Goal: Transaction & Acquisition: Download file/media

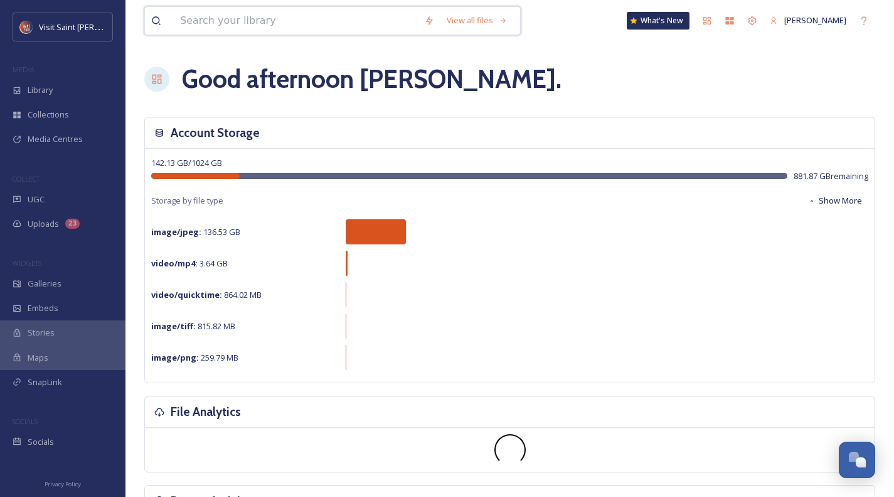
click at [217, 24] on input at bounding box center [296, 21] width 244 height 28
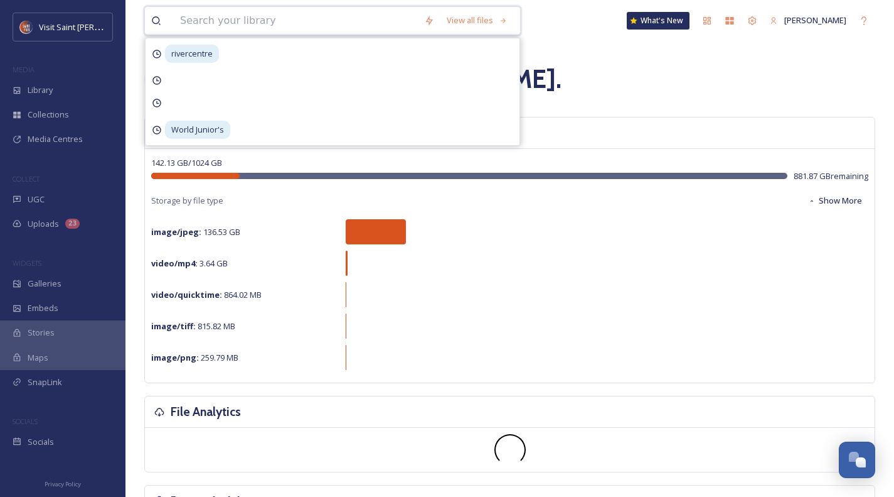
click at [217, 24] on input at bounding box center [296, 21] width 244 height 28
type input "member"
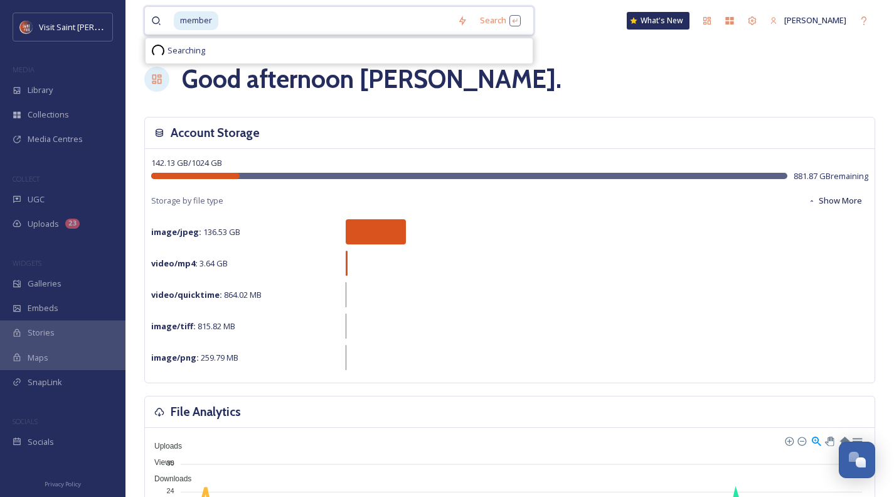
click at [222, 24] on input at bounding box center [336, 21] width 232 height 28
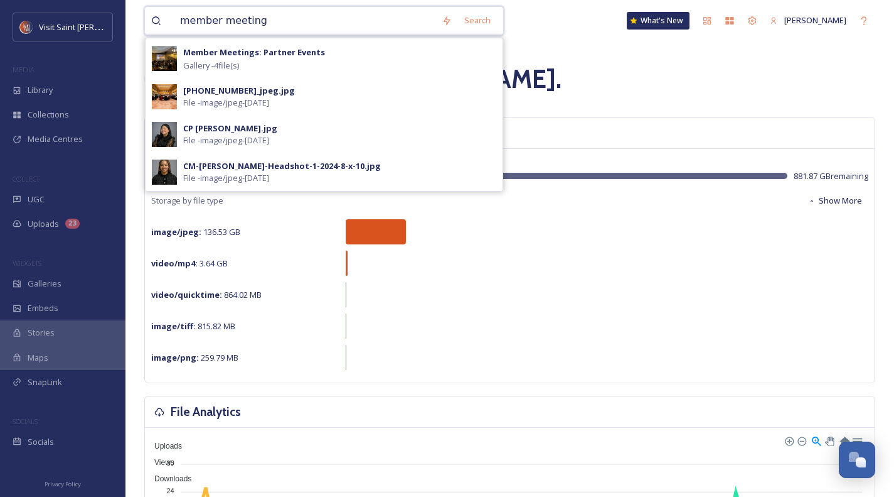
click at [302, 23] on input "member meeting" at bounding box center [305, 21] width 262 height 28
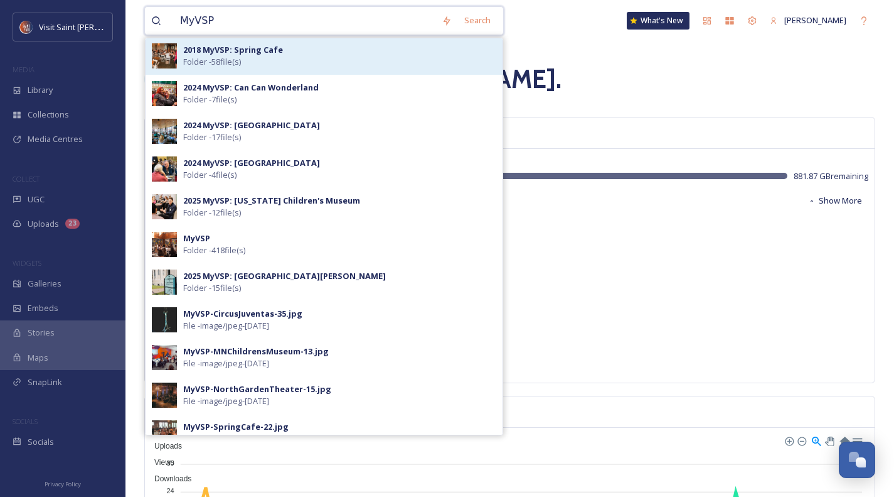
scroll to position [190, 0]
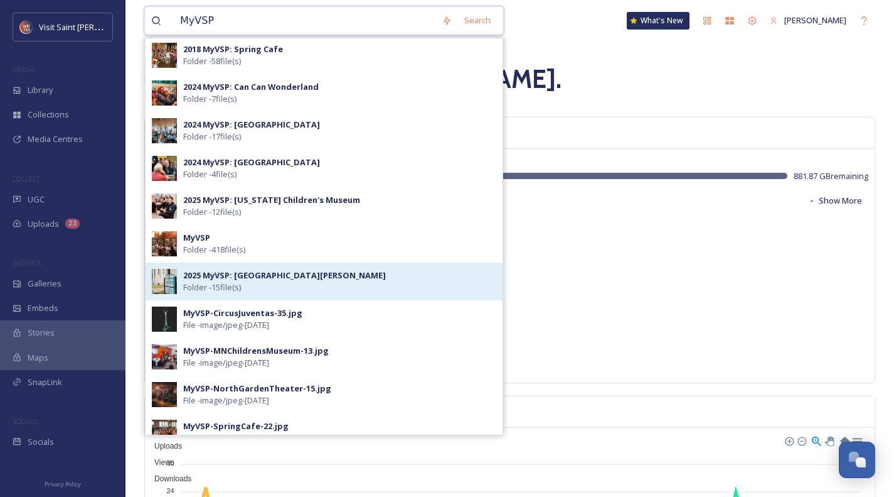
type input "MyVSP"
click at [294, 277] on strong "2025 MyVSP: [GEOGRAPHIC_DATA][PERSON_NAME]" at bounding box center [284, 274] width 203 height 11
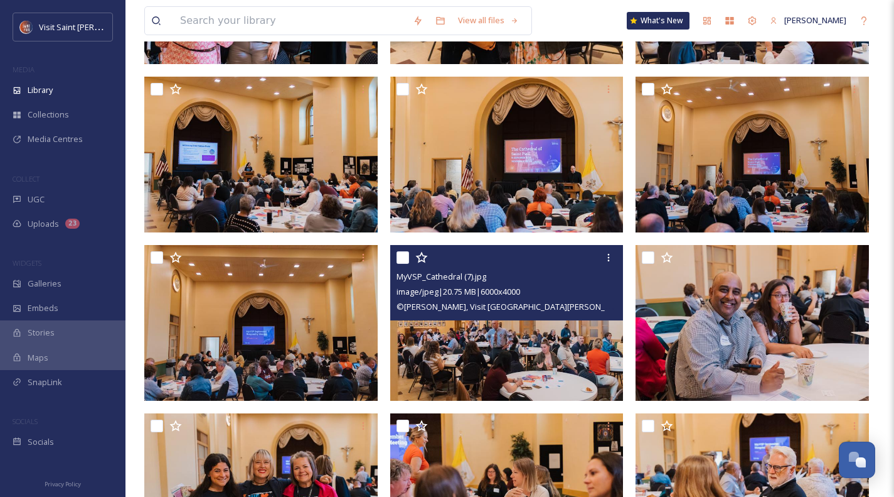
scroll to position [353, 0]
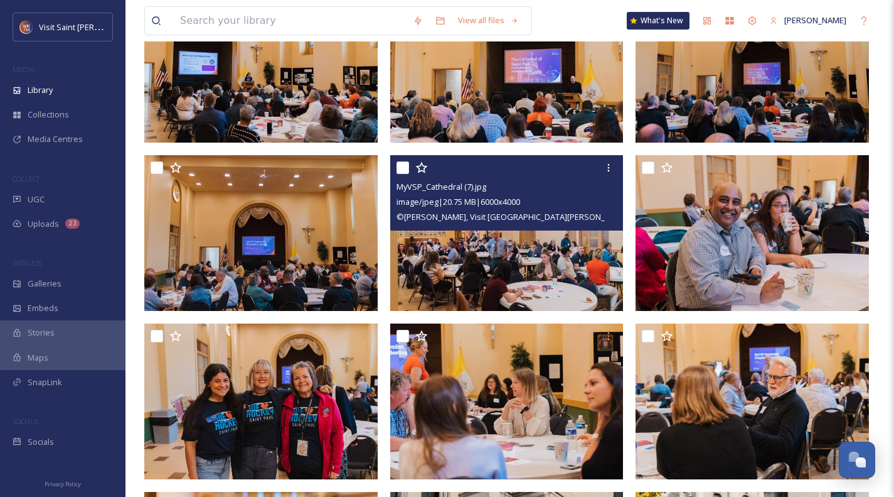
click at [443, 261] on img at bounding box center [507, 233] width 234 height 156
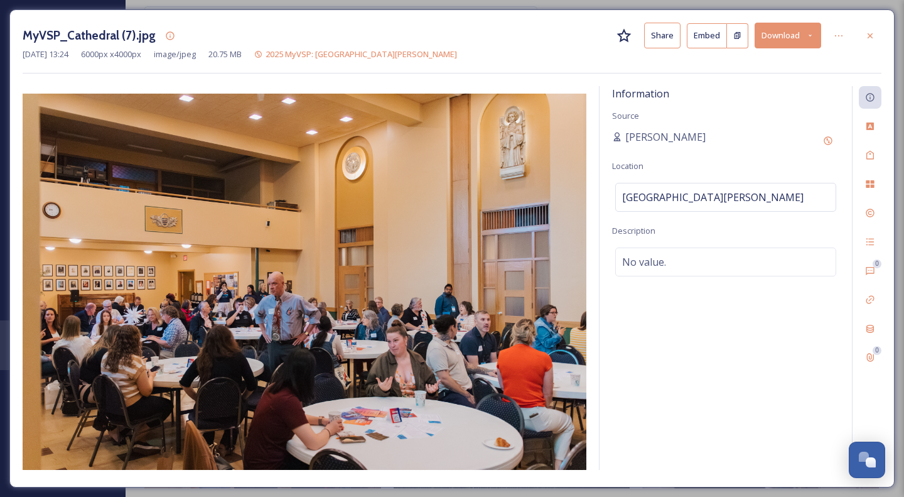
click at [786, 29] on button "Download" at bounding box center [787, 36] width 67 height 26
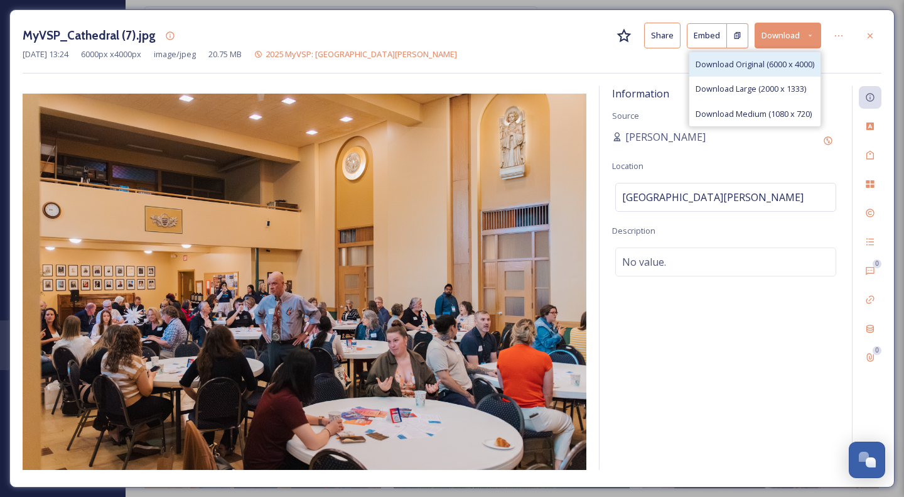
click at [749, 66] on span "Download Original (6000 x 4000)" at bounding box center [754, 64] width 119 height 12
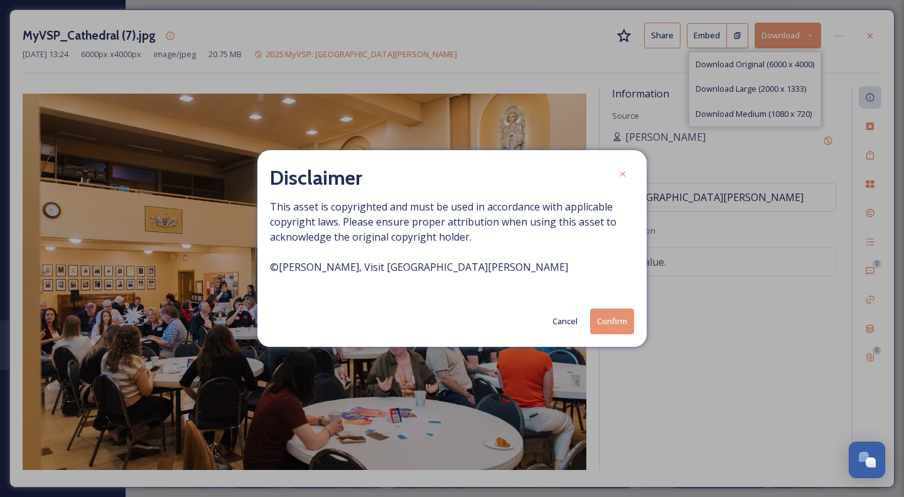
click at [606, 316] on button "Confirm" at bounding box center [612, 321] width 44 height 26
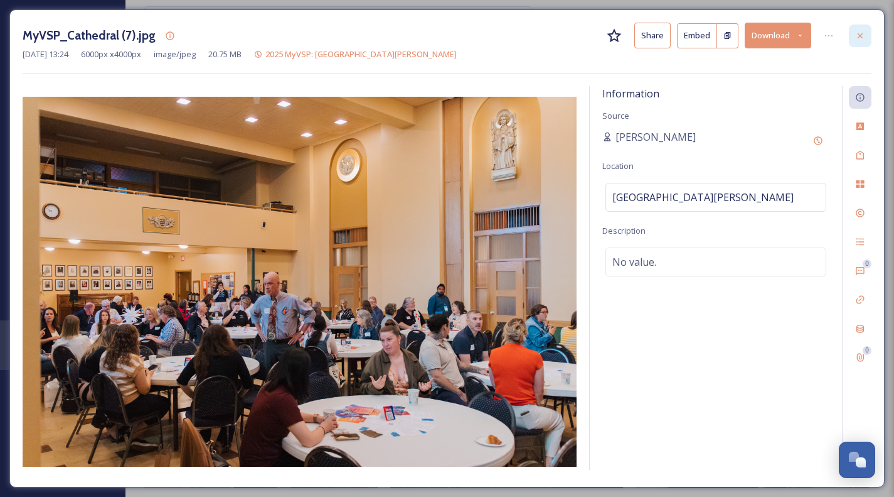
click at [861, 30] on div at bounding box center [860, 35] width 23 height 23
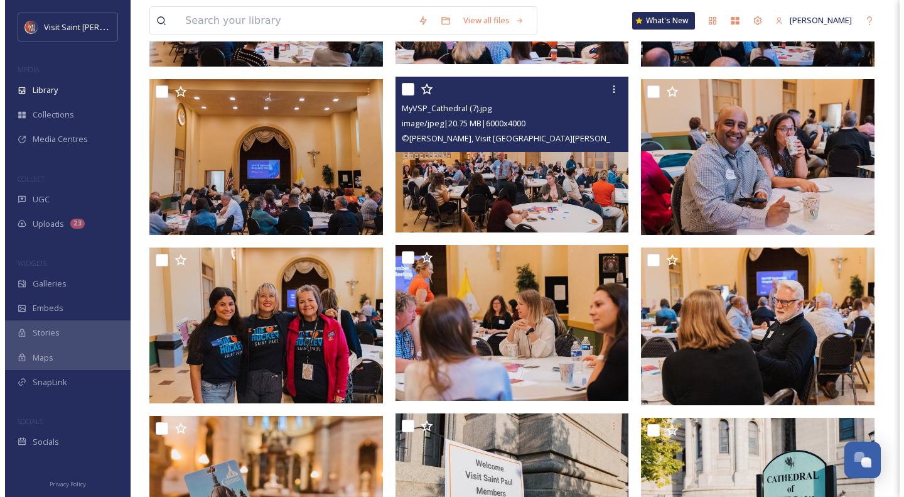
scroll to position [433, 0]
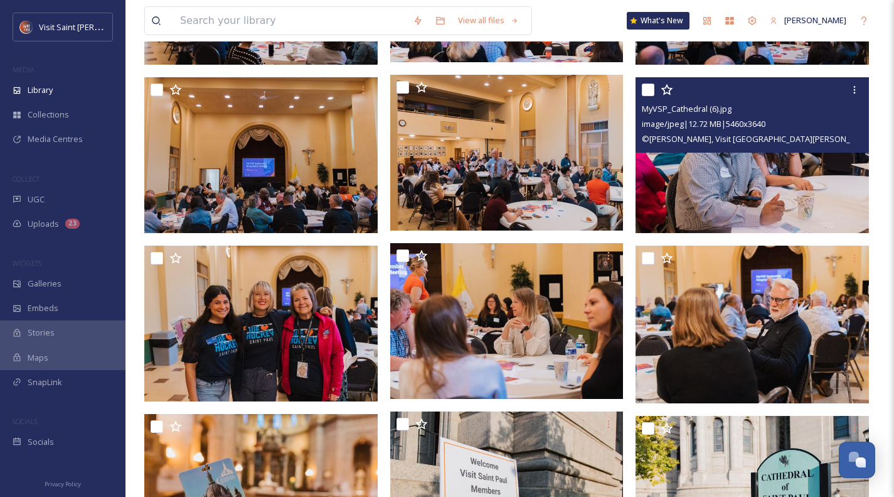
click at [787, 189] on img at bounding box center [753, 155] width 234 height 156
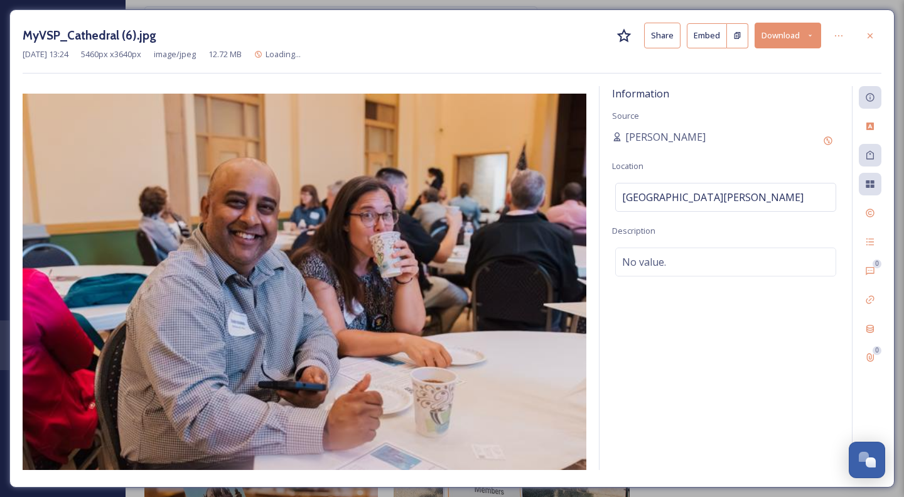
click at [800, 33] on button "Download" at bounding box center [787, 36] width 67 height 26
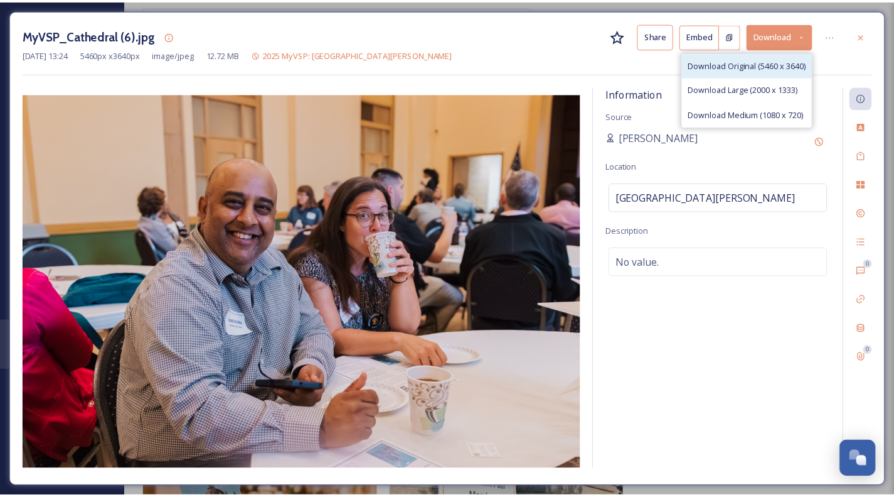
scroll to position [435, 0]
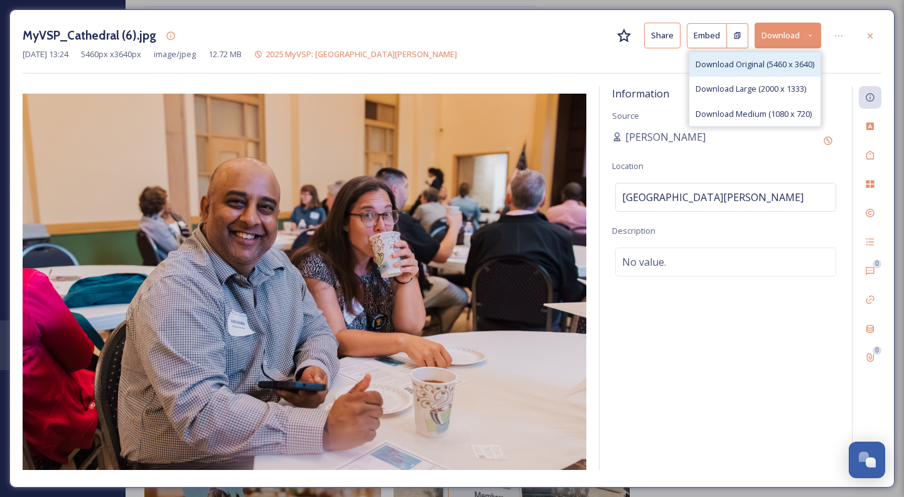
click at [754, 69] on span "Download Original (5460 x 3640)" at bounding box center [754, 64] width 119 height 12
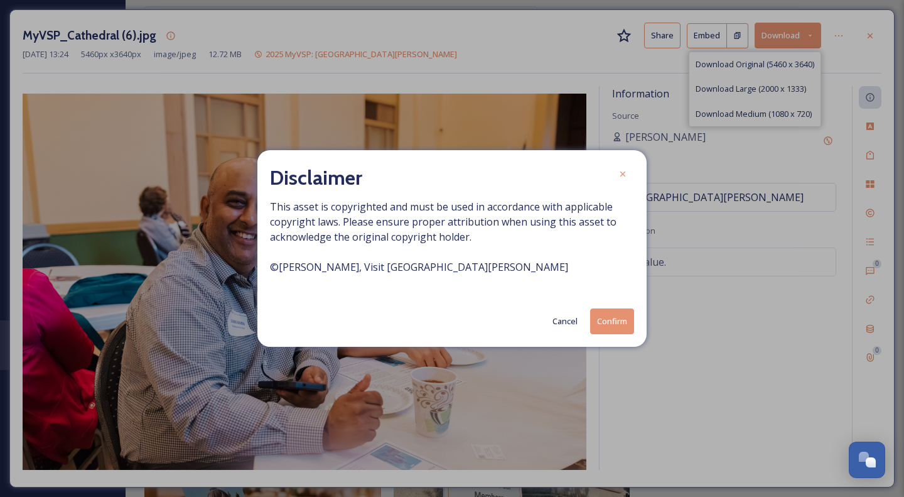
click at [619, 317] on button "Confirm" at bounding box center [612, 321] width 44 height 26
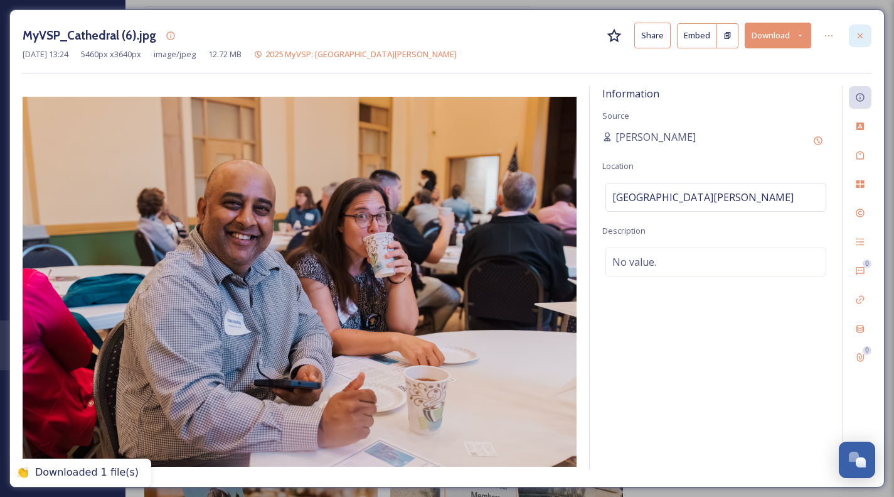
click at [858, 34] on icon at bounding box center [861, 36] width 10 height 10
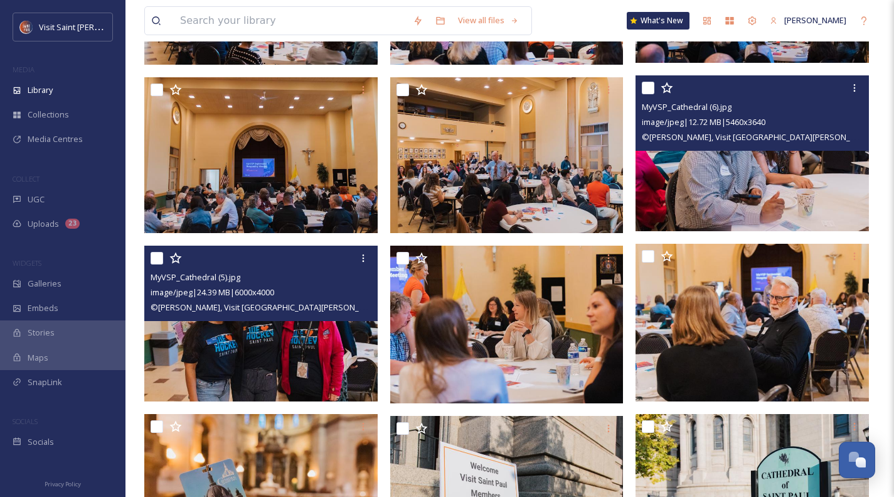
click at [252, 334] on img at bounding box center [261, 323] width 234 height 156
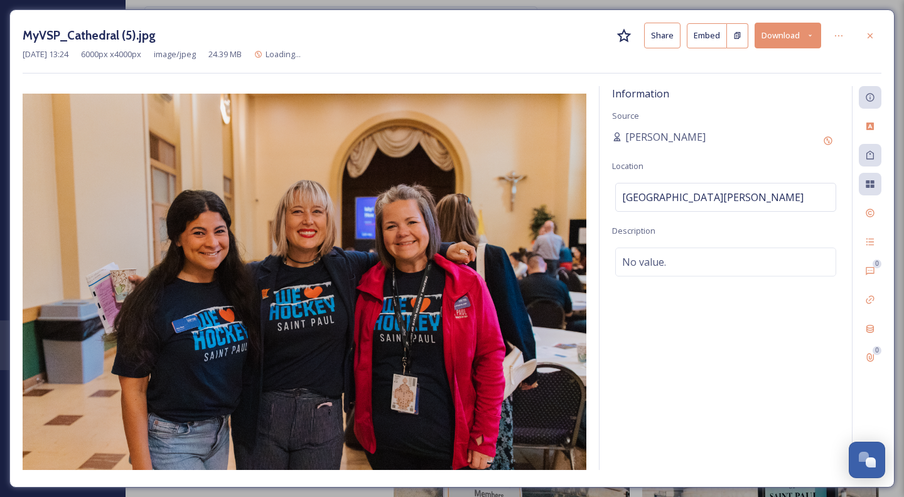
click at [807, 35] on icon at bounding box center [810, 35] width 8 height 8
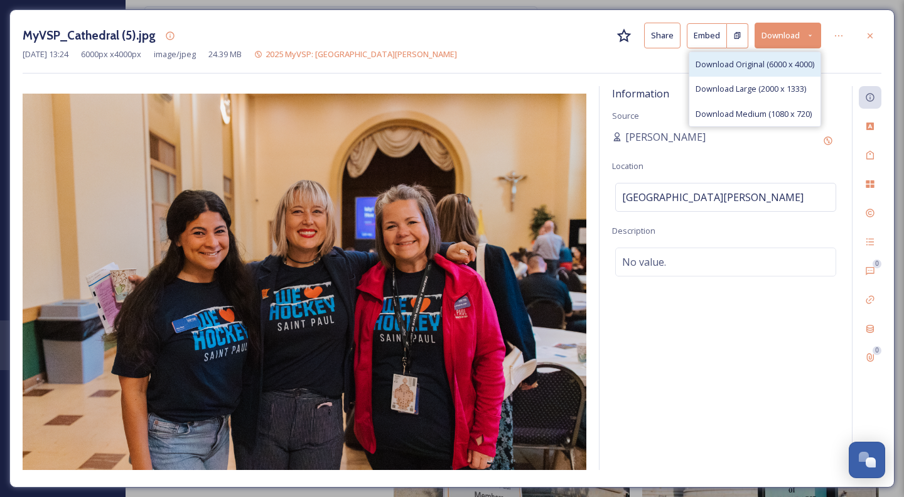
click at [766, 65] on span "Download Original (6000 x 4000)" at bounding box center [754, 64] width 119 height 12
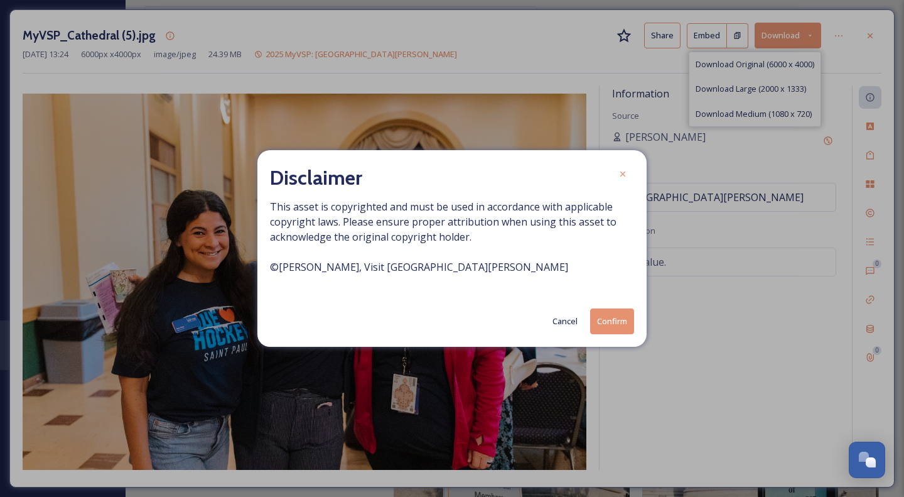
click at [625, 323] on button "Confirm" at bounding box center [612, 321] width 44 height 26
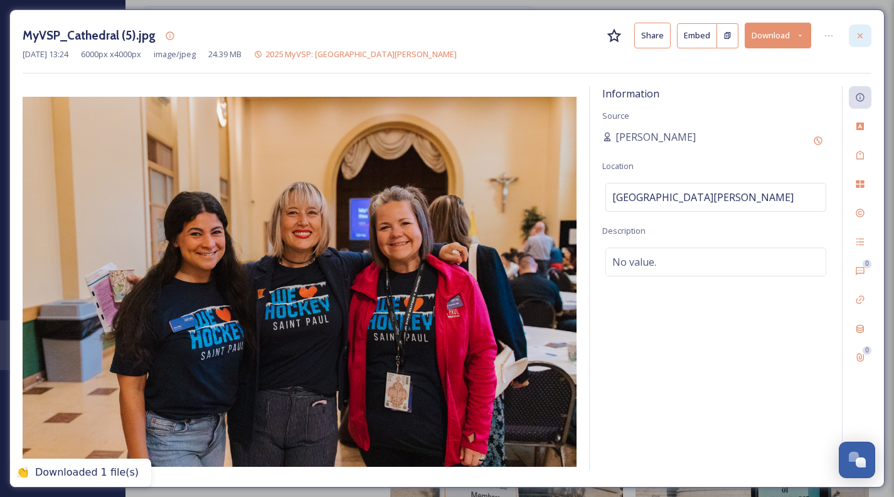
click at [867, 36] on div at bounding box center [860, 35] width 23 height 23
